Goal: Task Accomplishment & Management: Manage account settings

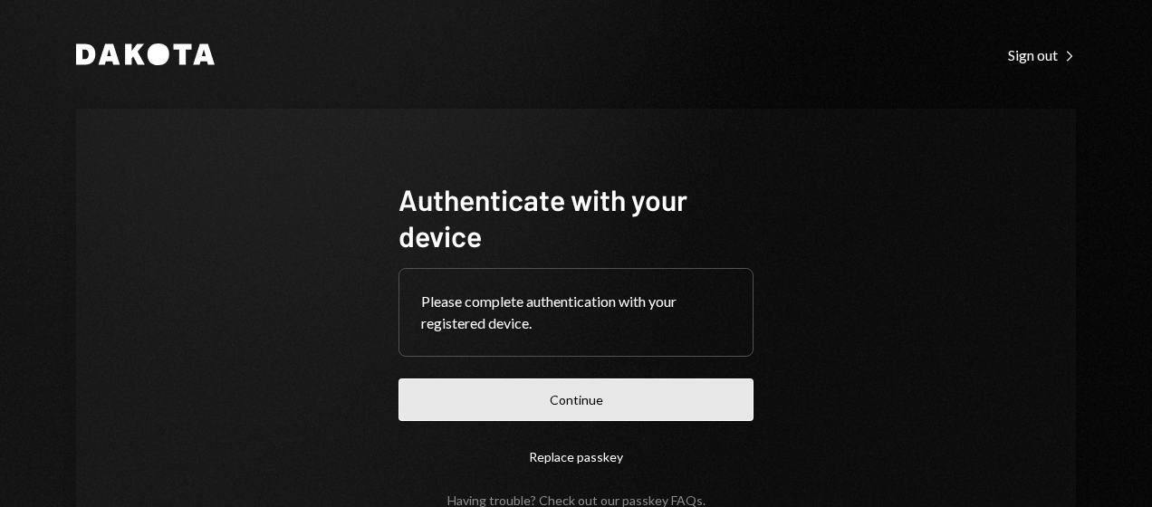
click at [614, 417] on button "Continue" at bounding box center [575, 399] width 355 height 43
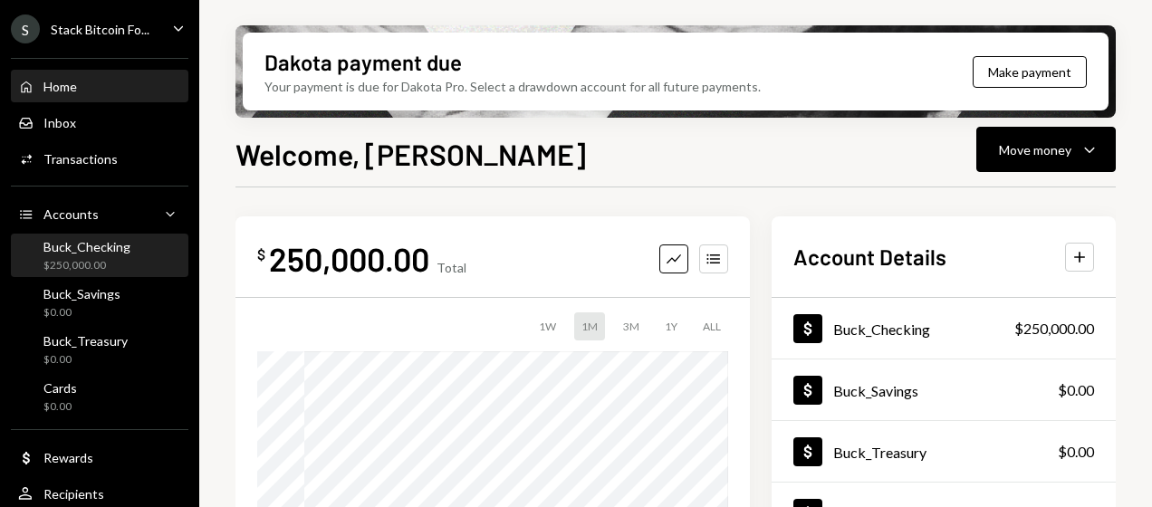
scroll to position [44, 0]
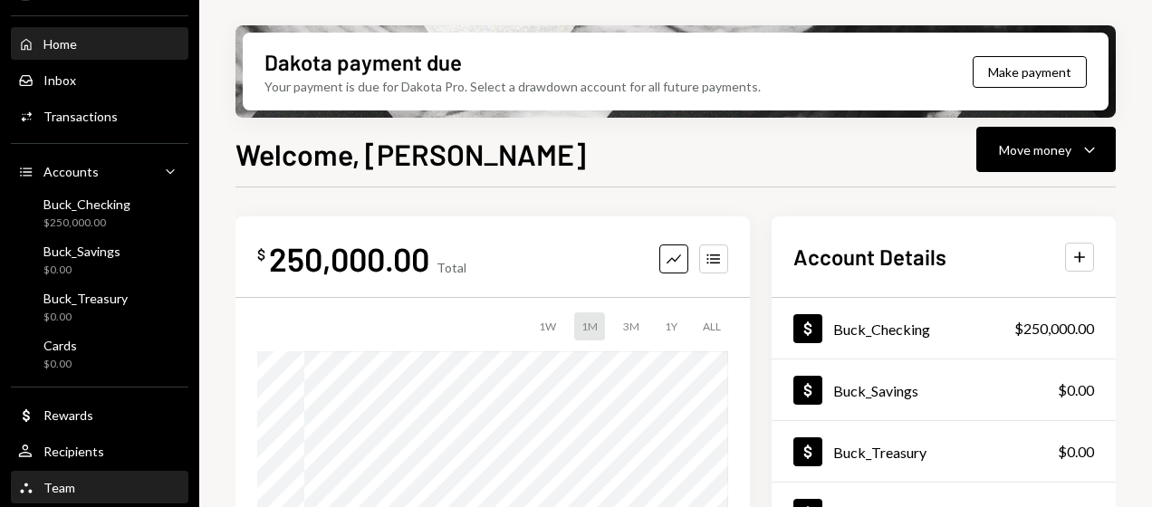
click at [56, 477] on div "Team Team" at bounding box center [99, 488] width 163 height 31
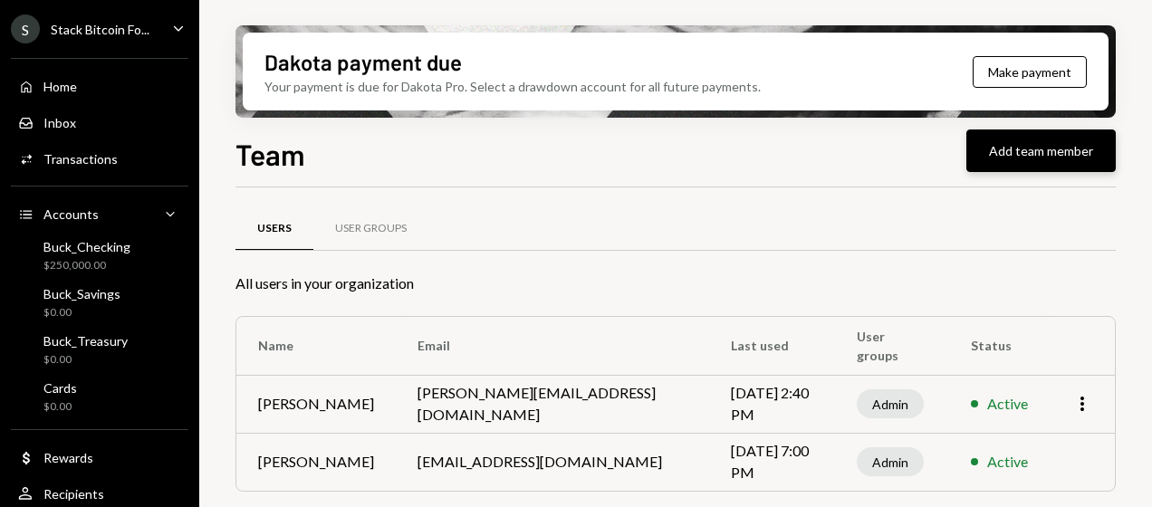
click at [1035, 164] on button "Add team member" at bounding box center [1040, 150] width 149 height 43
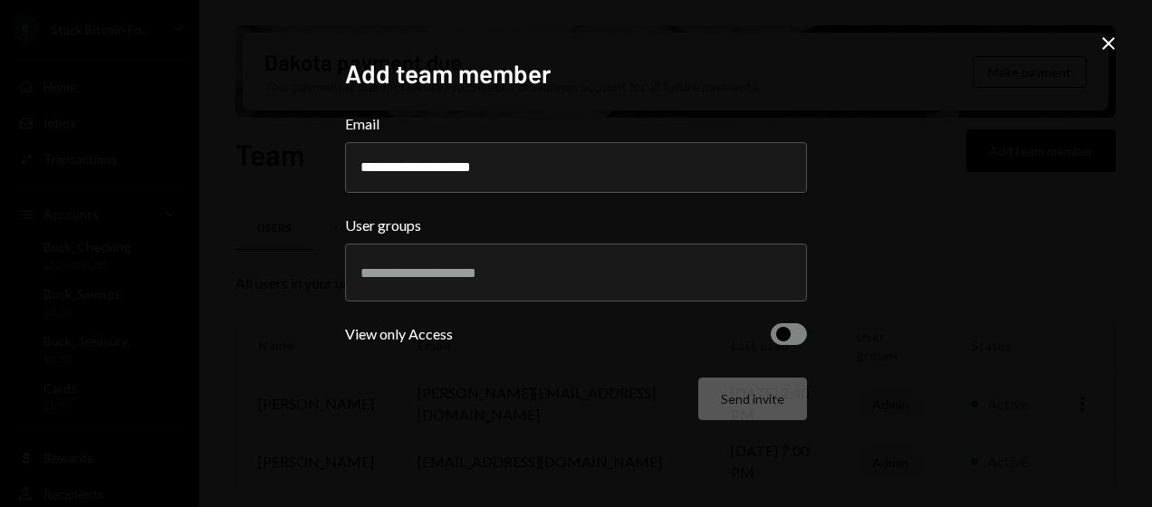
type input "**********"
click at [415, 251] on div at bounding box center [575, 272] width 431 height 45
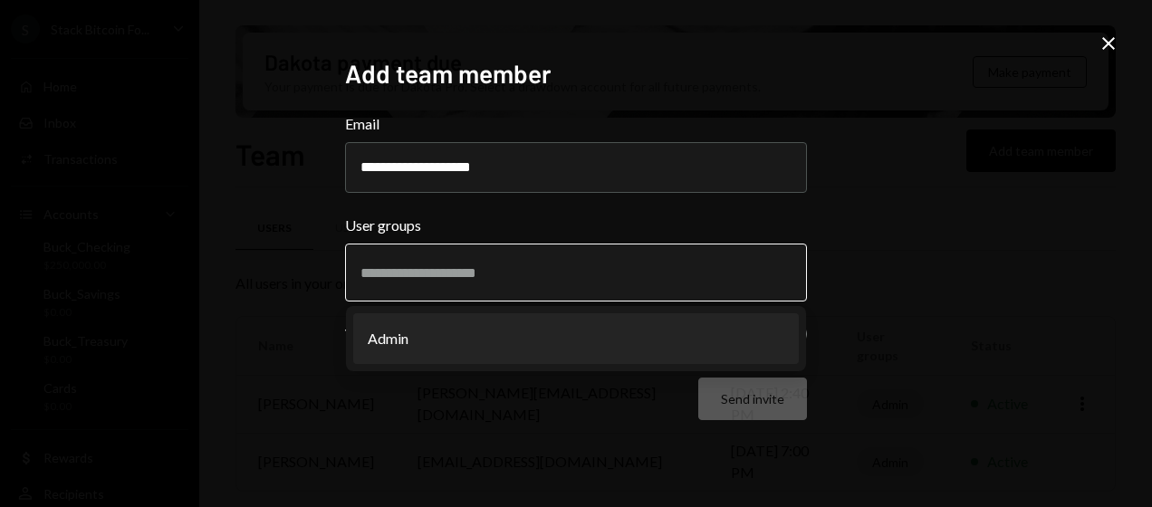
click at [441, 335] on li "Admin" at bounding box center [575, 338] width 445 height 51
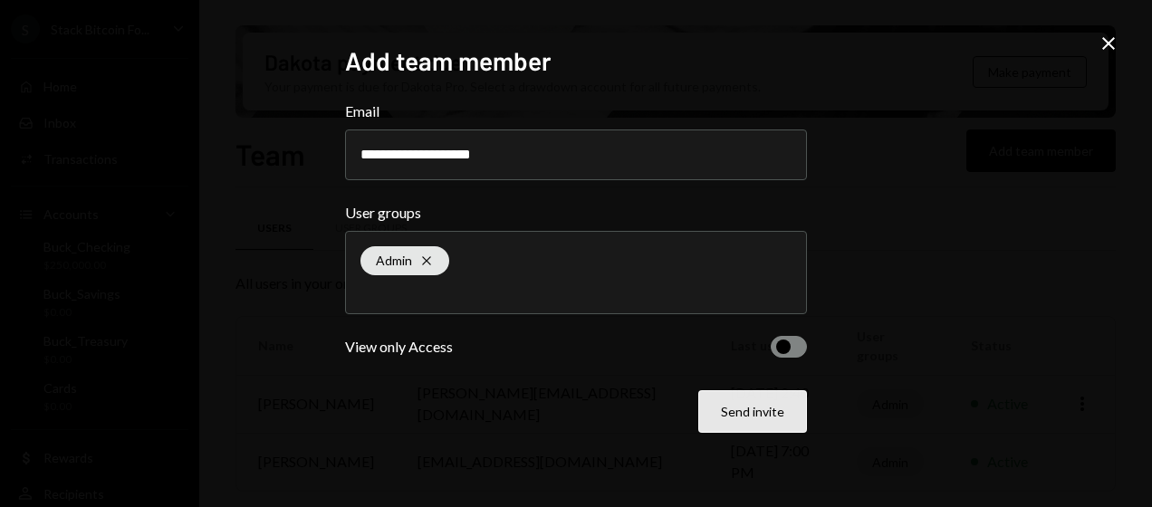
click at [754, 423] on button "Send invite" at bounding box center [752, 411] width 109 height 43
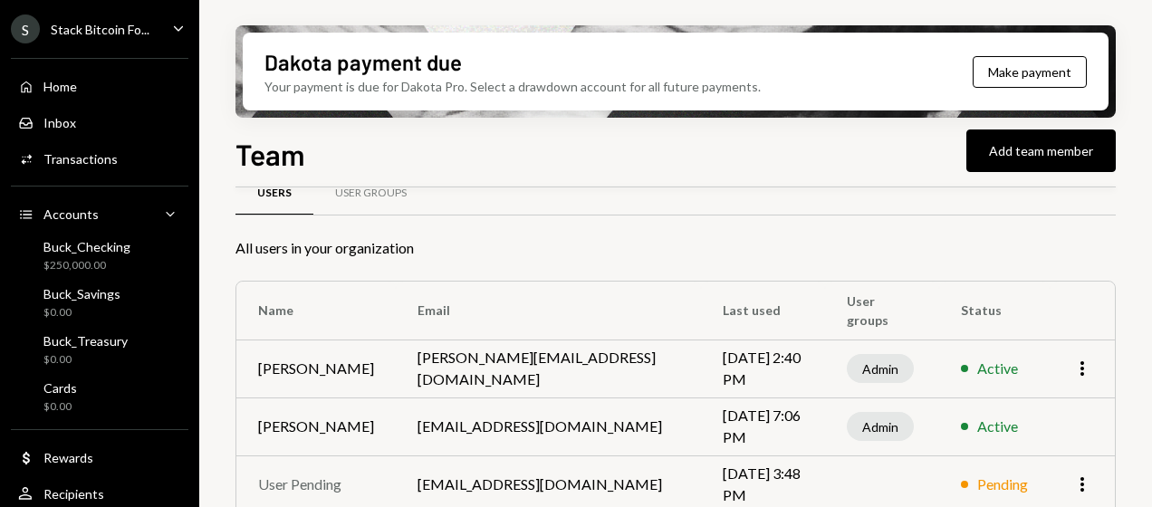
scroll to position [58, 0]
